Goal: Task Accomplishment & Management: Use online tool/utility

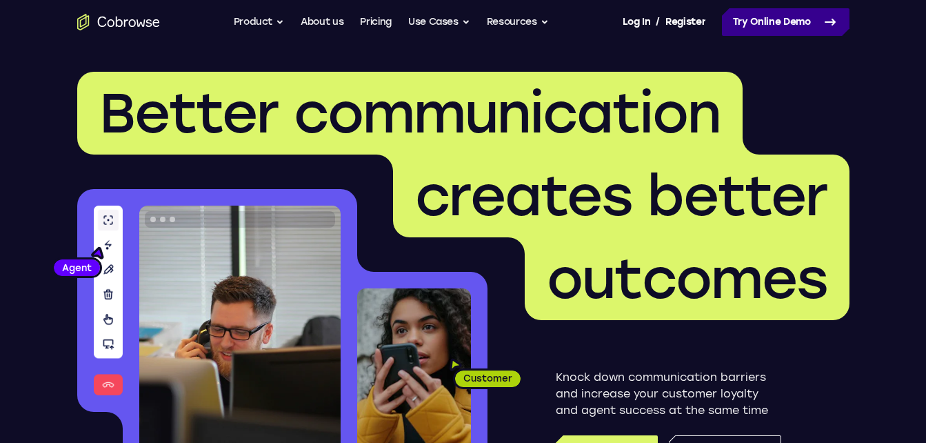
click at [770, 30] on link "Try Online Demo" at bounding box center [786, 22] width 128 height 28
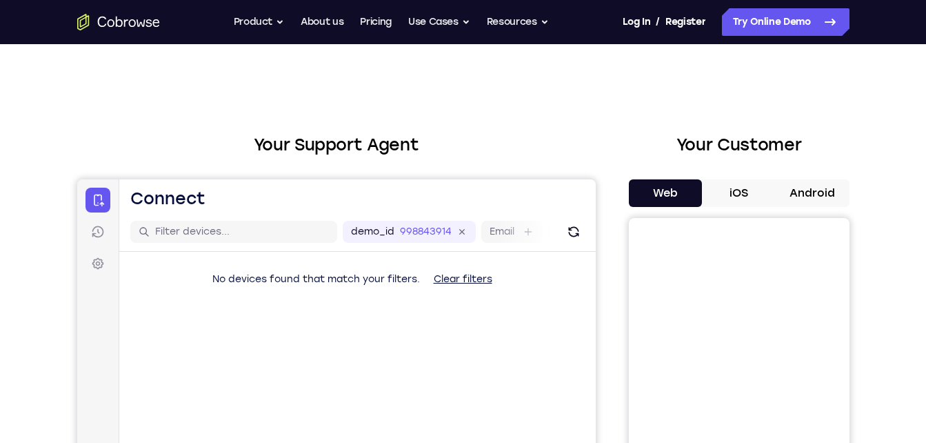
click at [784, 186] on button "Android" at bounding box center [813, 193] width 74 height 28
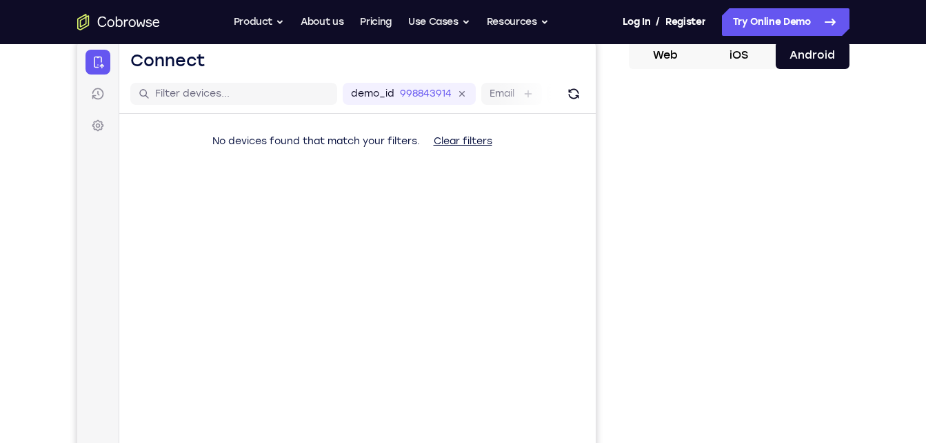
scroll to position [69, 0]
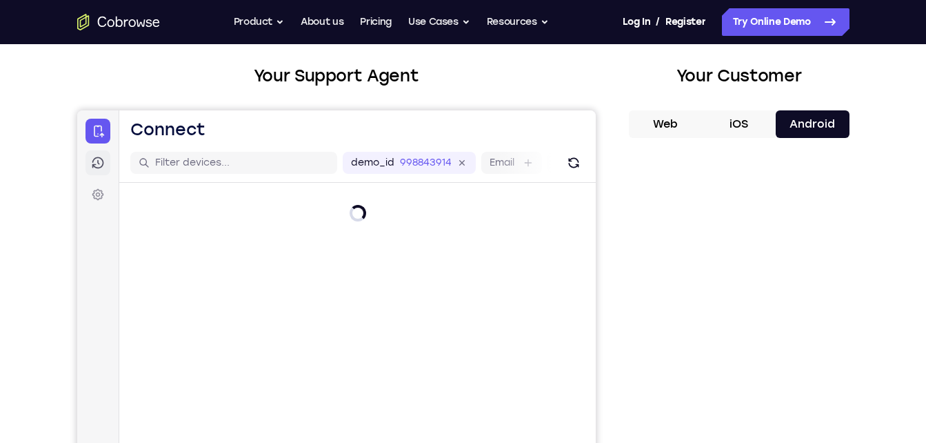
click at [96, 159] on icon at bounding box center [97, 163] width 14 height 14
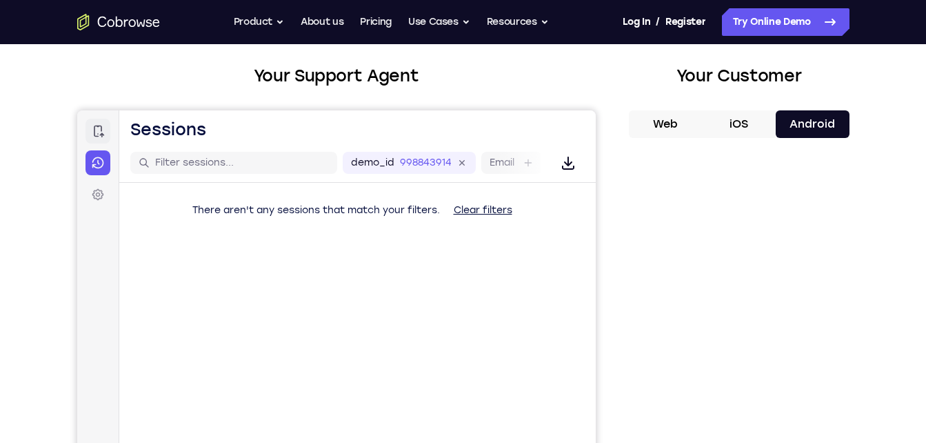
click at [97, 133] on icon at bounding box center [97, 131] width 14 height 14
click at [105, 166] on link "Sessions" at bounding box center [97, 162] width 25 height 25
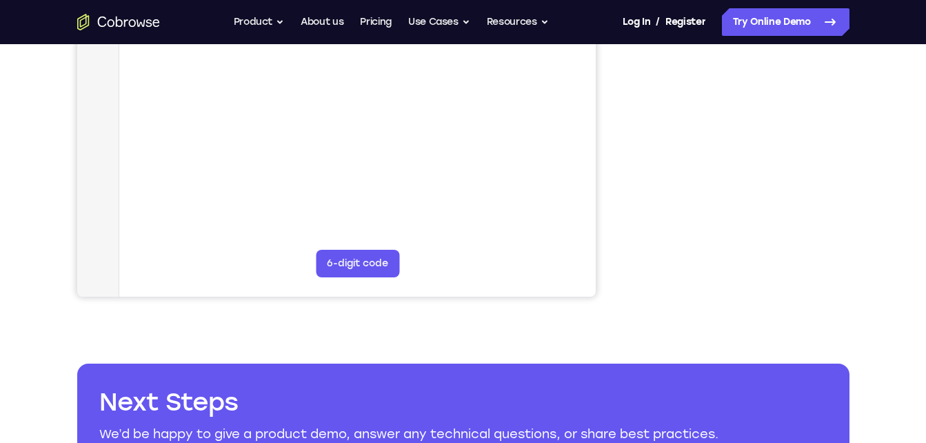
scroll to position [0, 0]
